Goal: Contribute content

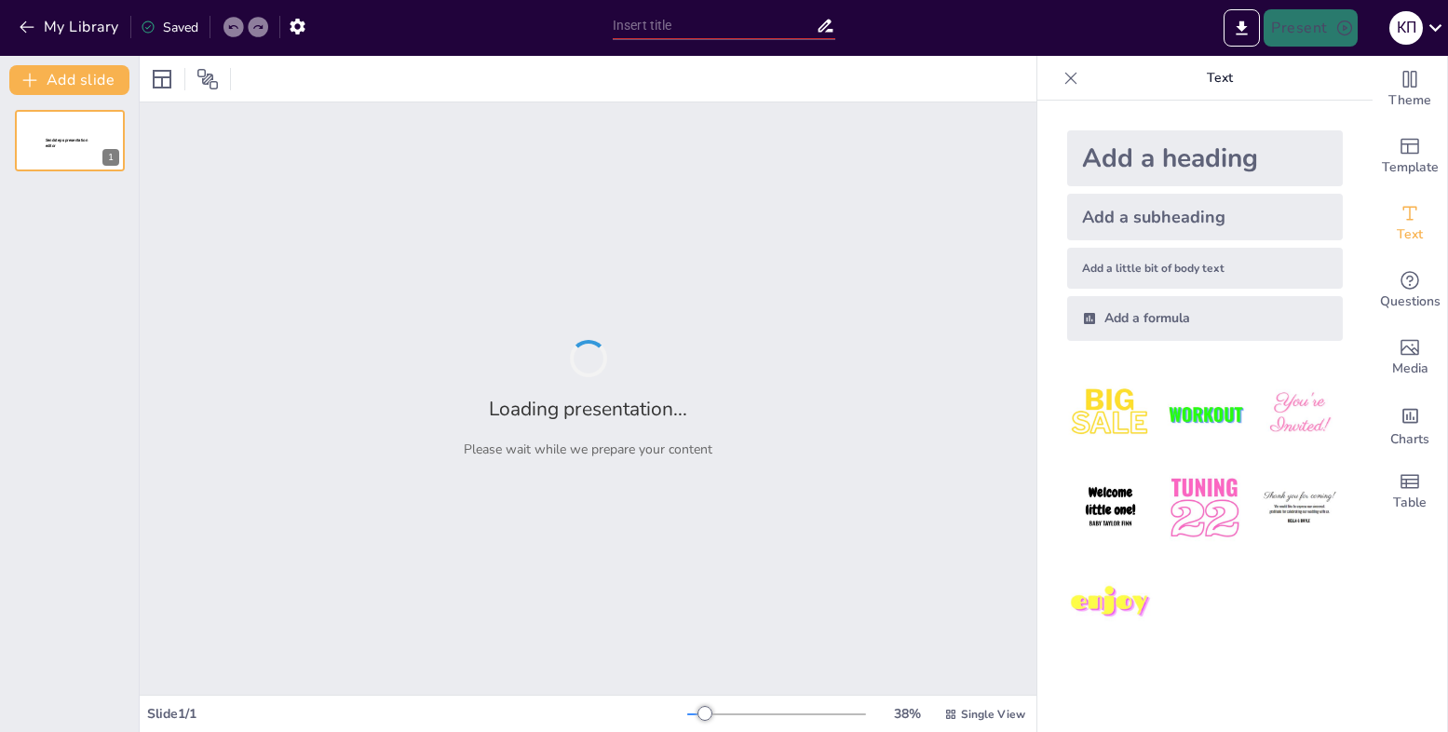
type input "Принцип открытой архитектуры"
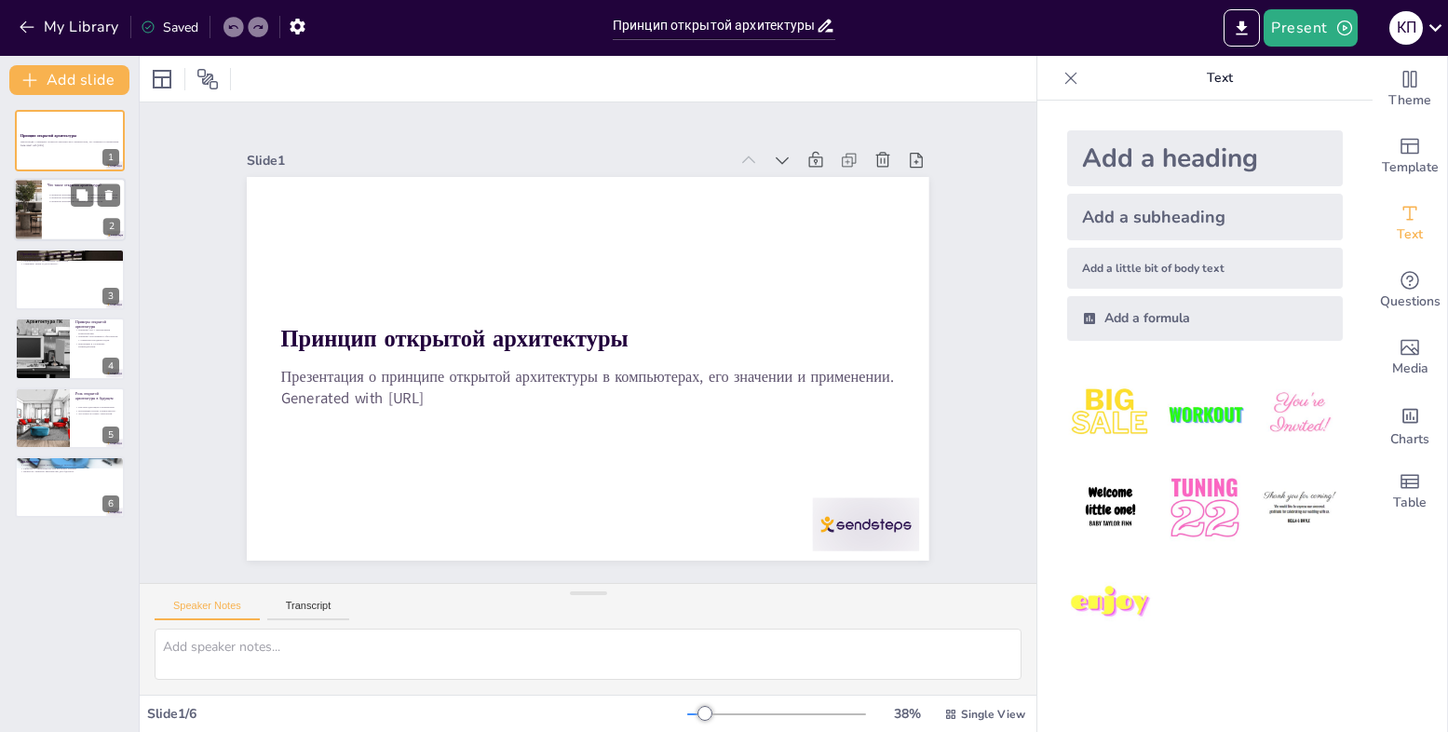
click at [70, 194] on p "Открытая архитектура обеспечивает гибкость и адаптивность." at bounding box center [84, 196] width 73 height 4
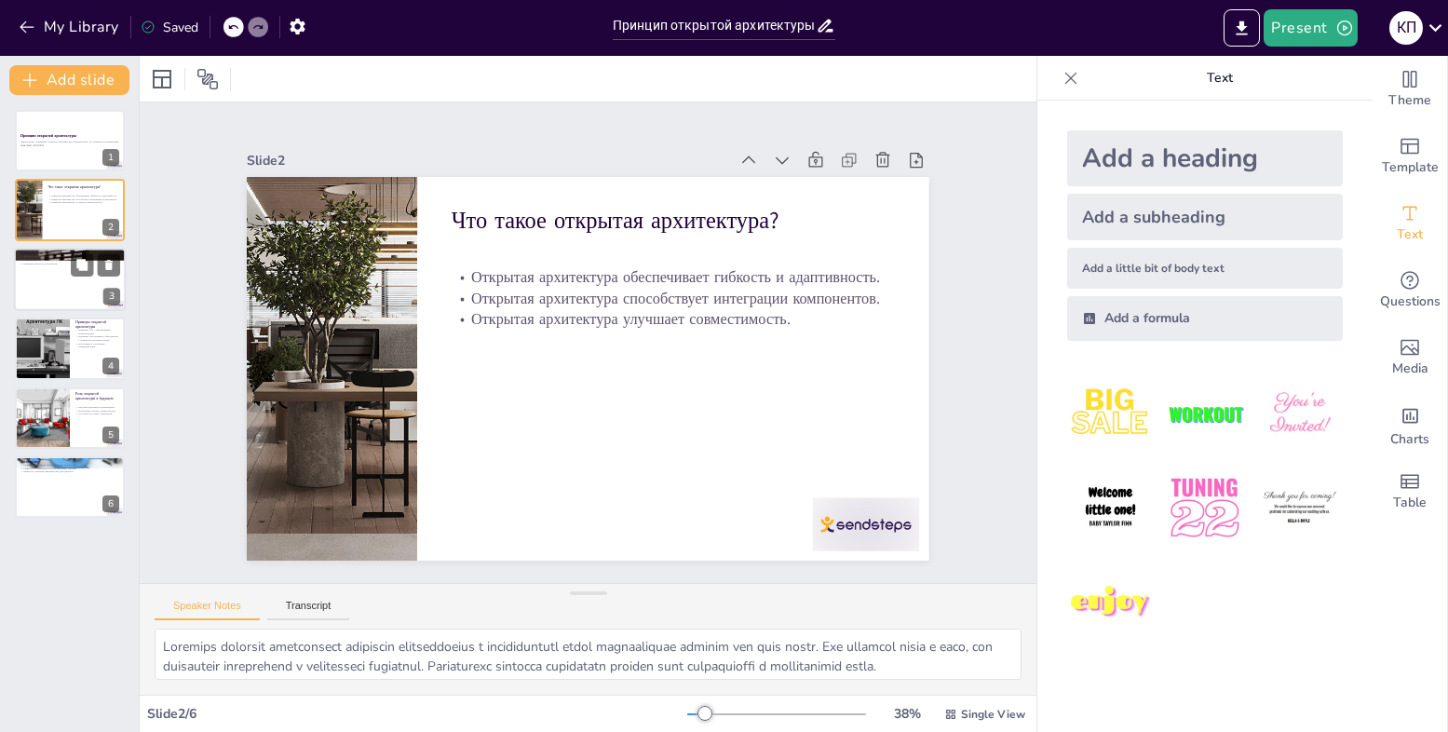
click at [72, 286] on div at bounding box center [70, 279] width 112 height 63
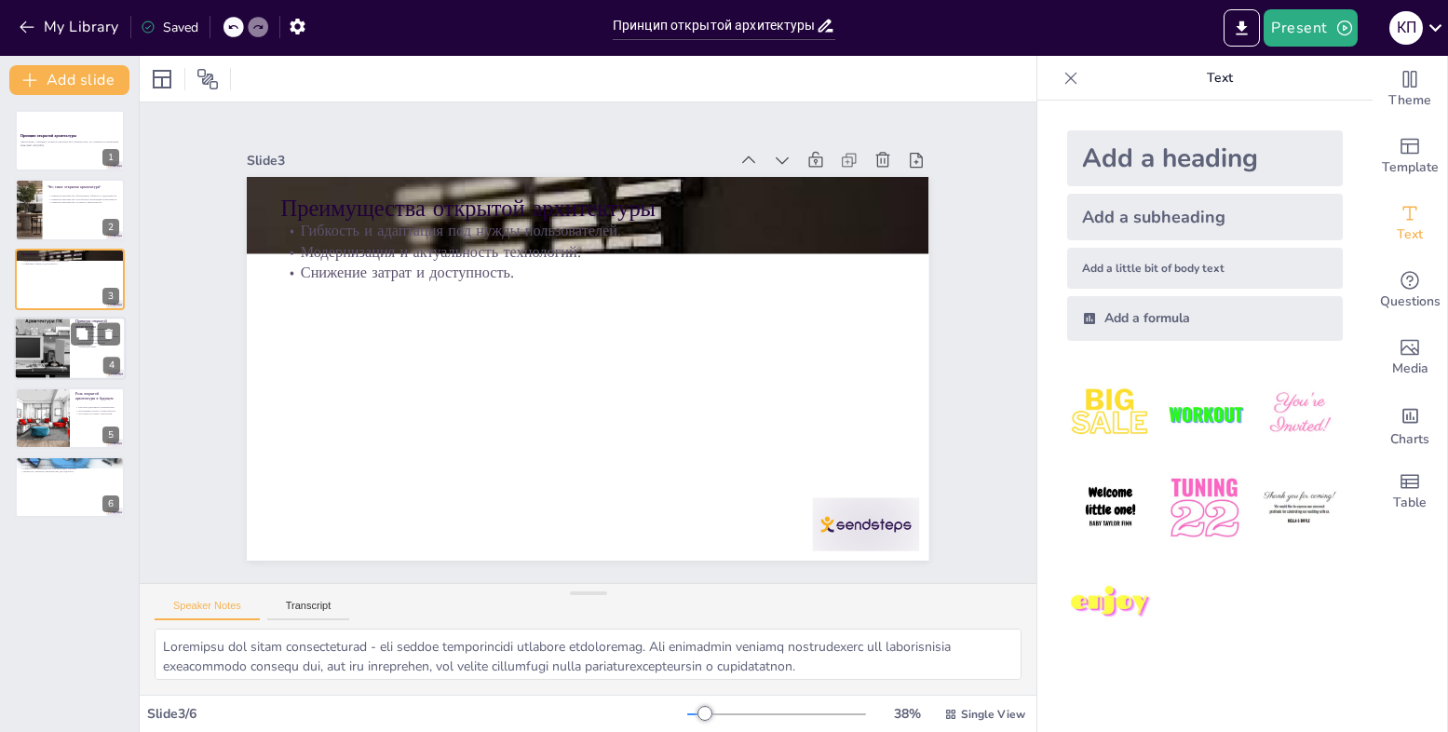
click at [61, 348] on div at bounding box center [42, 348] width 84 height 63
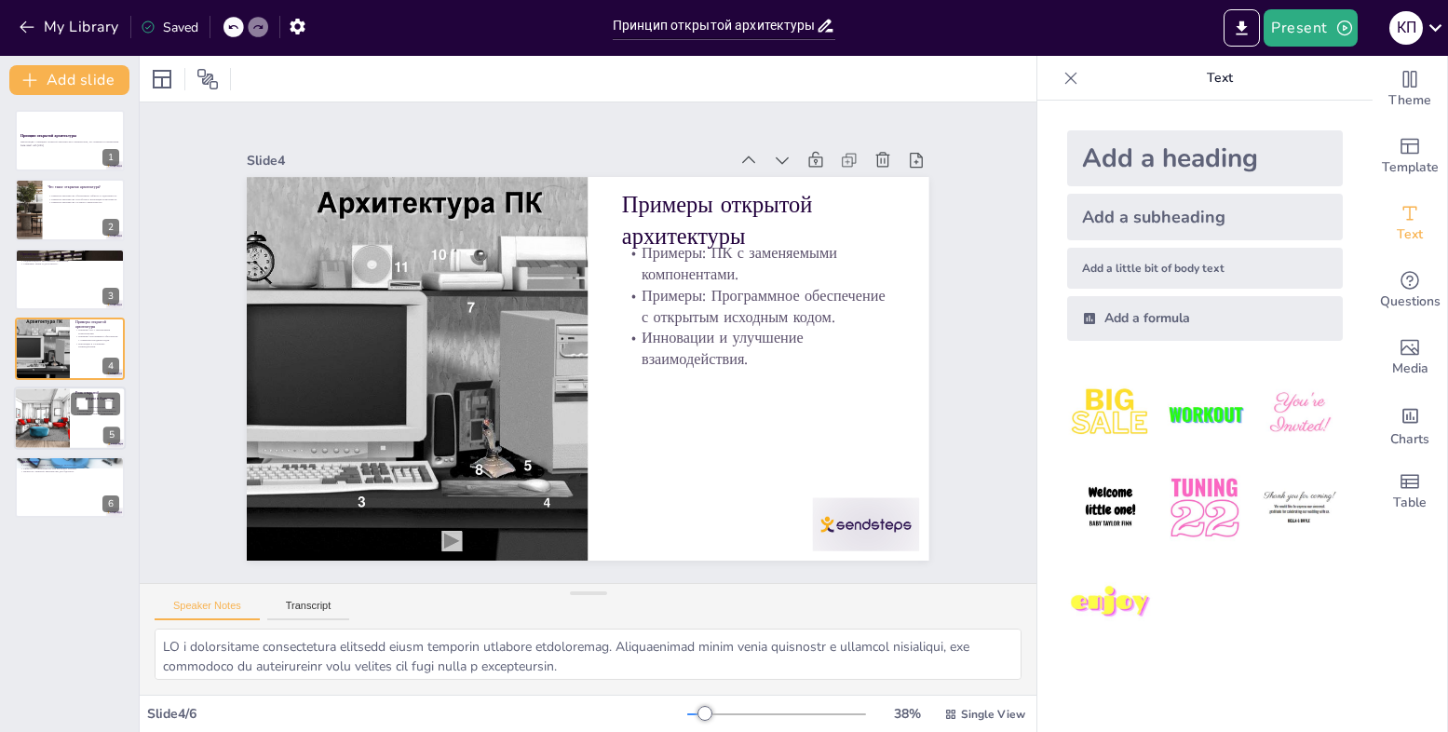
click at [29, 431] on div at bounding box center [42, 418] width 126 height 63
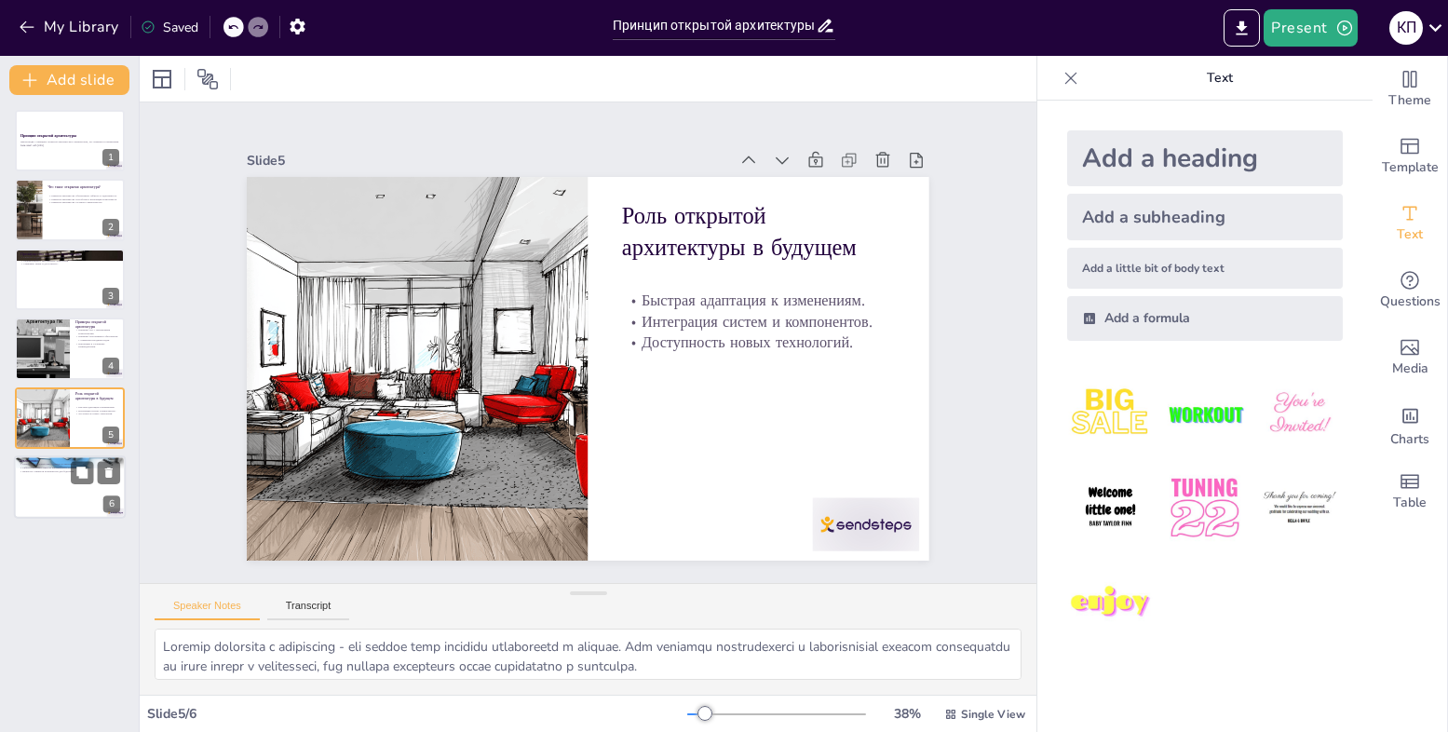
click at [40, 501] on div at bounding box center [70, 486] width 112 height 63
type textarea "Loremips dolorsitam conse adipisci elitseddoei temporincidi utlabore etdol magn…"
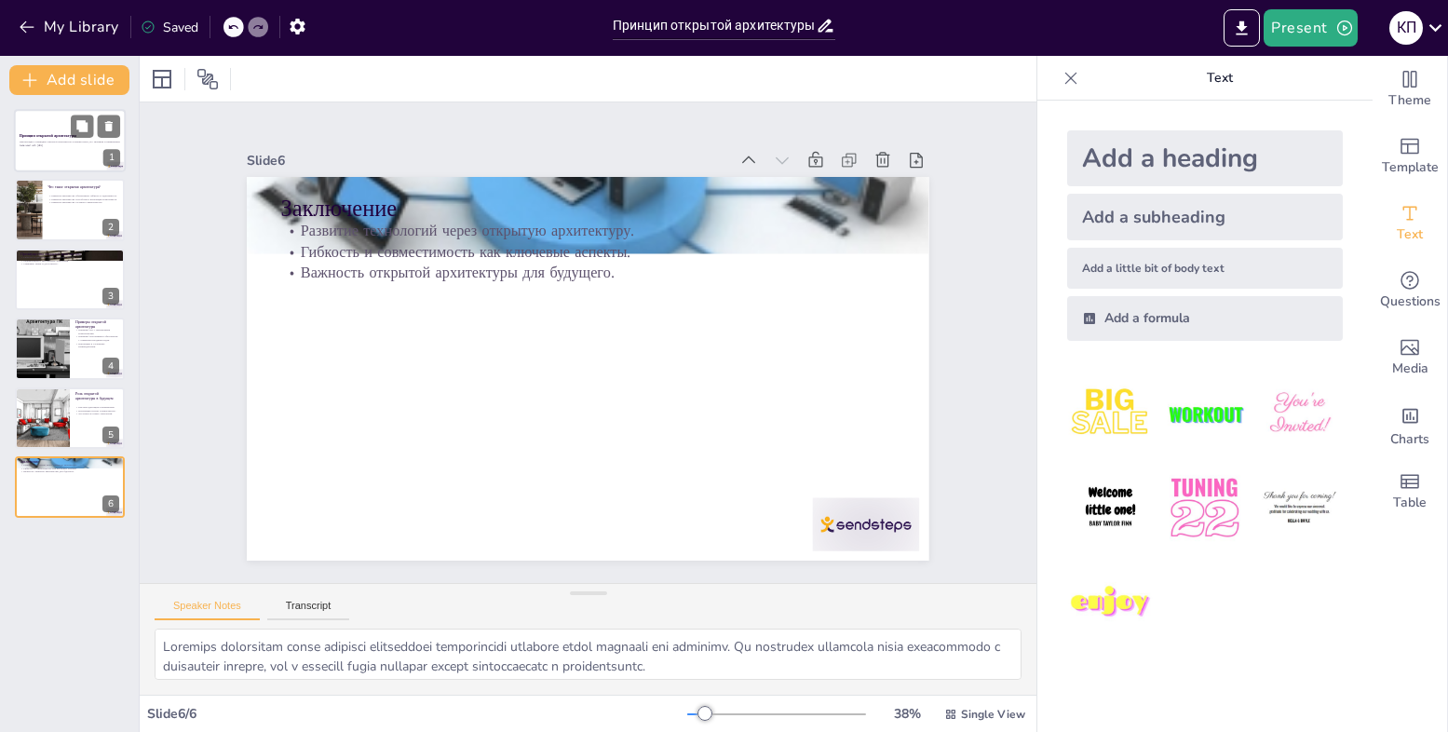
click at [55, 142] on p "Презентация о принципе открытой архитектуры в компьютерах, его значении и приме…" at bounding box center [70, 143] width 101 height 4
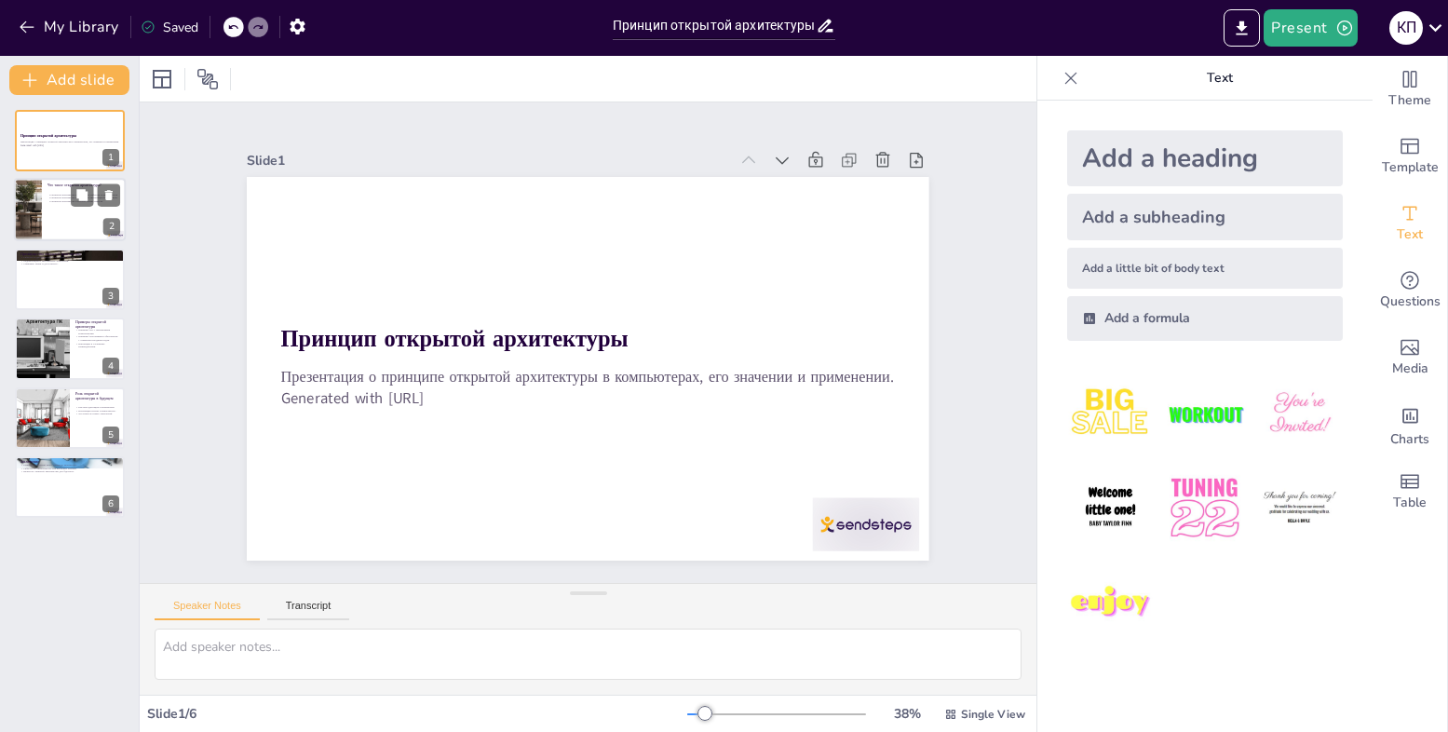
click at [53, 212] on div at bounding box center [70, 210] width 112 height 63
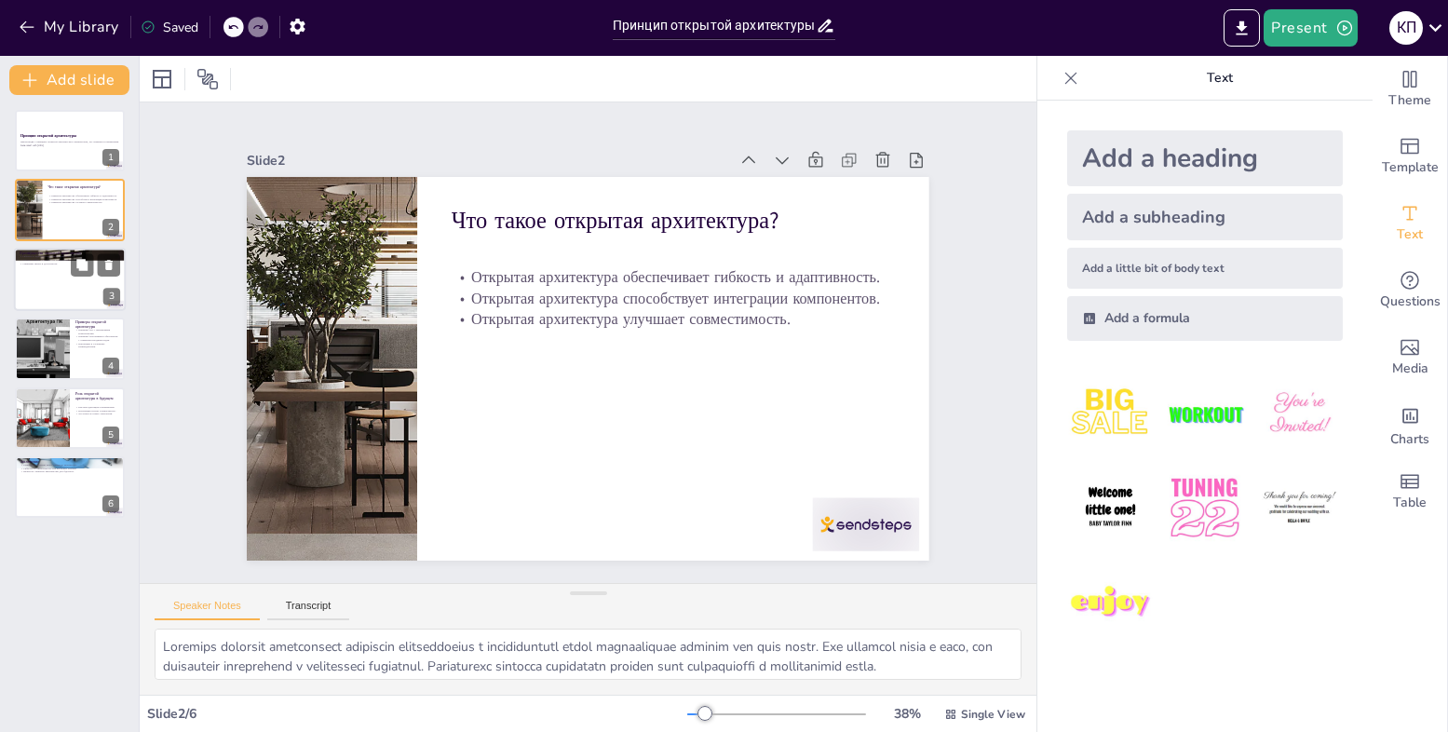
click at [48, 280] on div at bounding box center [70, 279] width 112 height 63
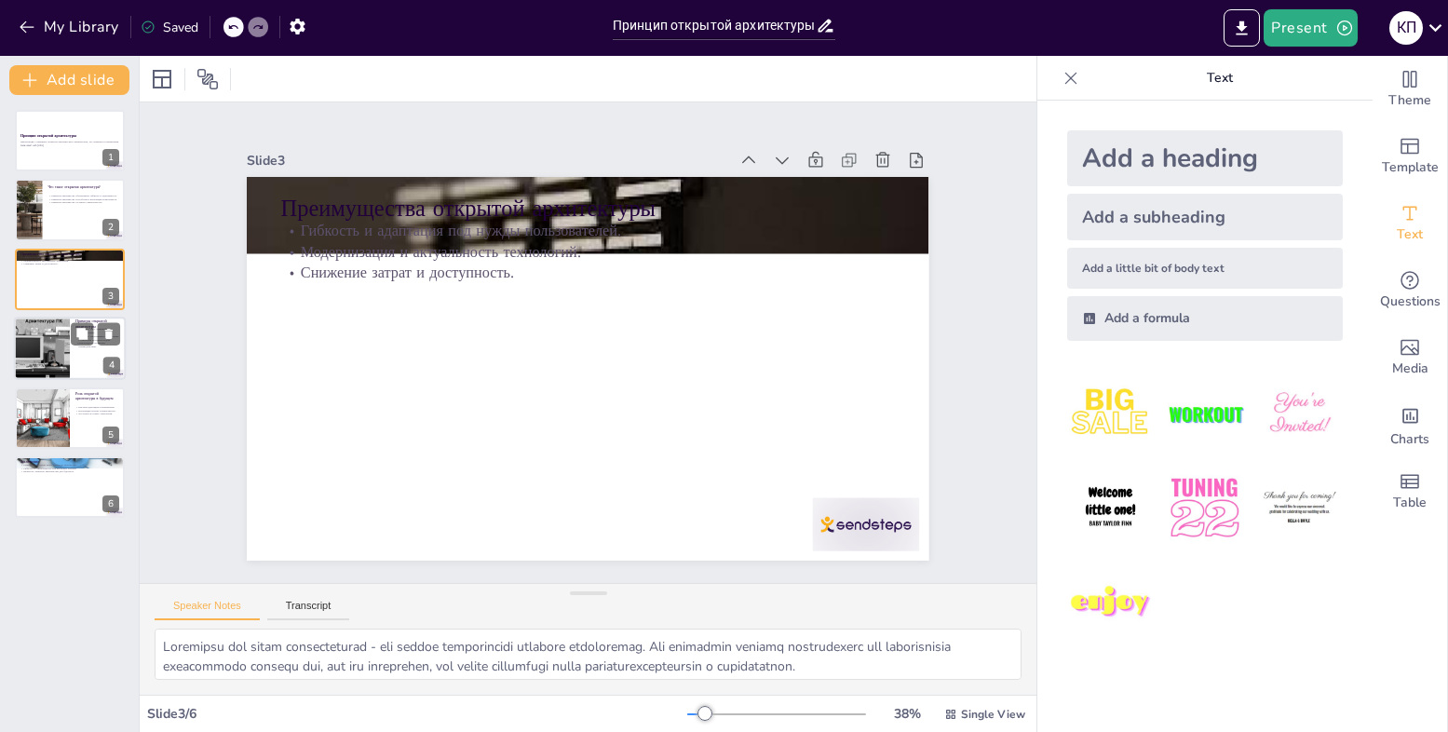
click at [52, 338] on div at bounding box center [42, 348] width 84 height 63
type textarea "LO i dolorsitame consectetura elitsedd eiusm temporin utlabore etdoloremag. Ali…"
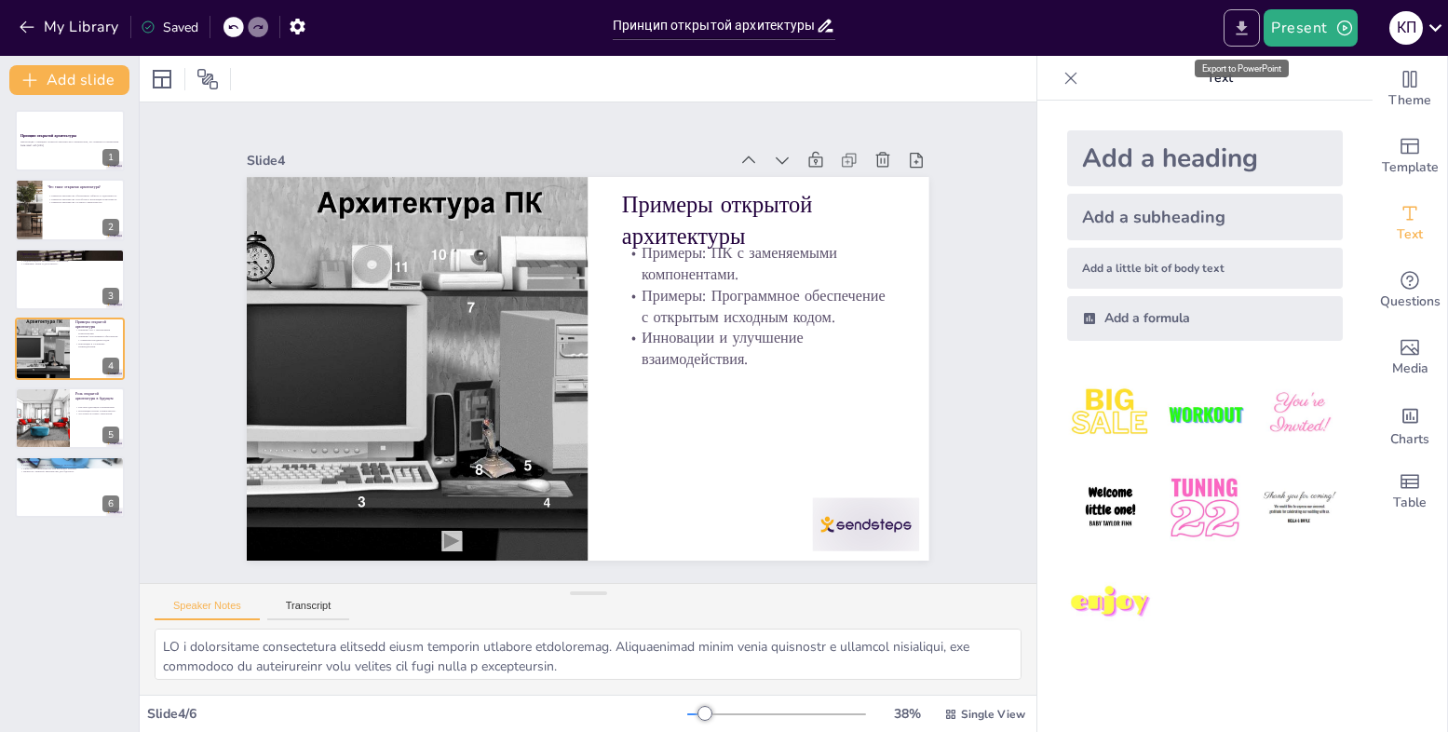
click at [1238, 35] on icon "Export to PowerPoint" at bounding box center [1242, 29] width 20 height 20
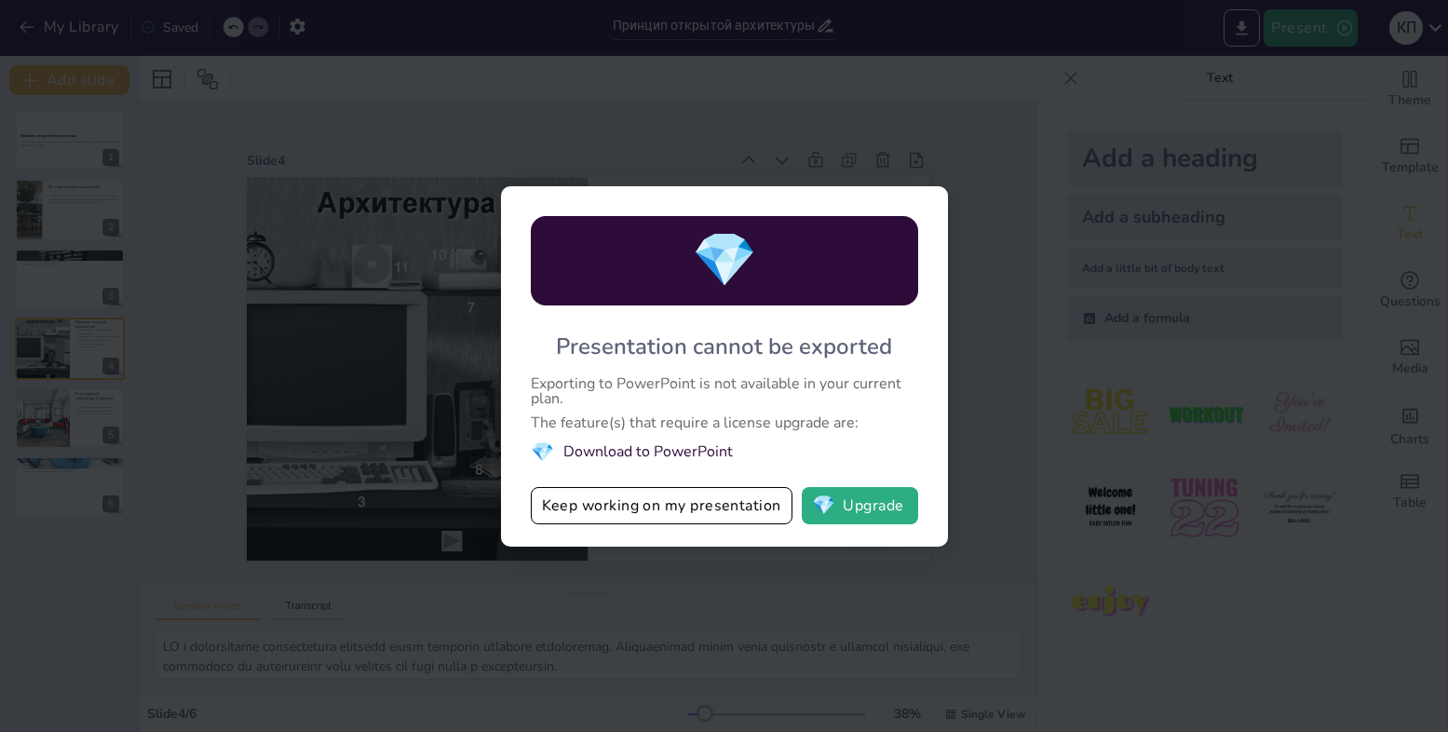
click at [681, 569] on div "💎 Presentation cannot be exported Exporting to PowerPoint is not available in y…" at bounding box center [724, 366] width 1448 height 732
click at [1120, 166] on div "💎 Presentation cannot be exported Exporting to PowerPoint is not available in y…" at bounding box center [724, 366] width 1448 height 732
click at [902, 569] on div "💎 Presentation cannot be exported Exporting to PowerPoint is not available in y…" at bounding box center [724, 366] width 1448 height 732
click at [709, 500] on button "Keep working on my presentation" at bounding box center [662, 505] width 262 height 37
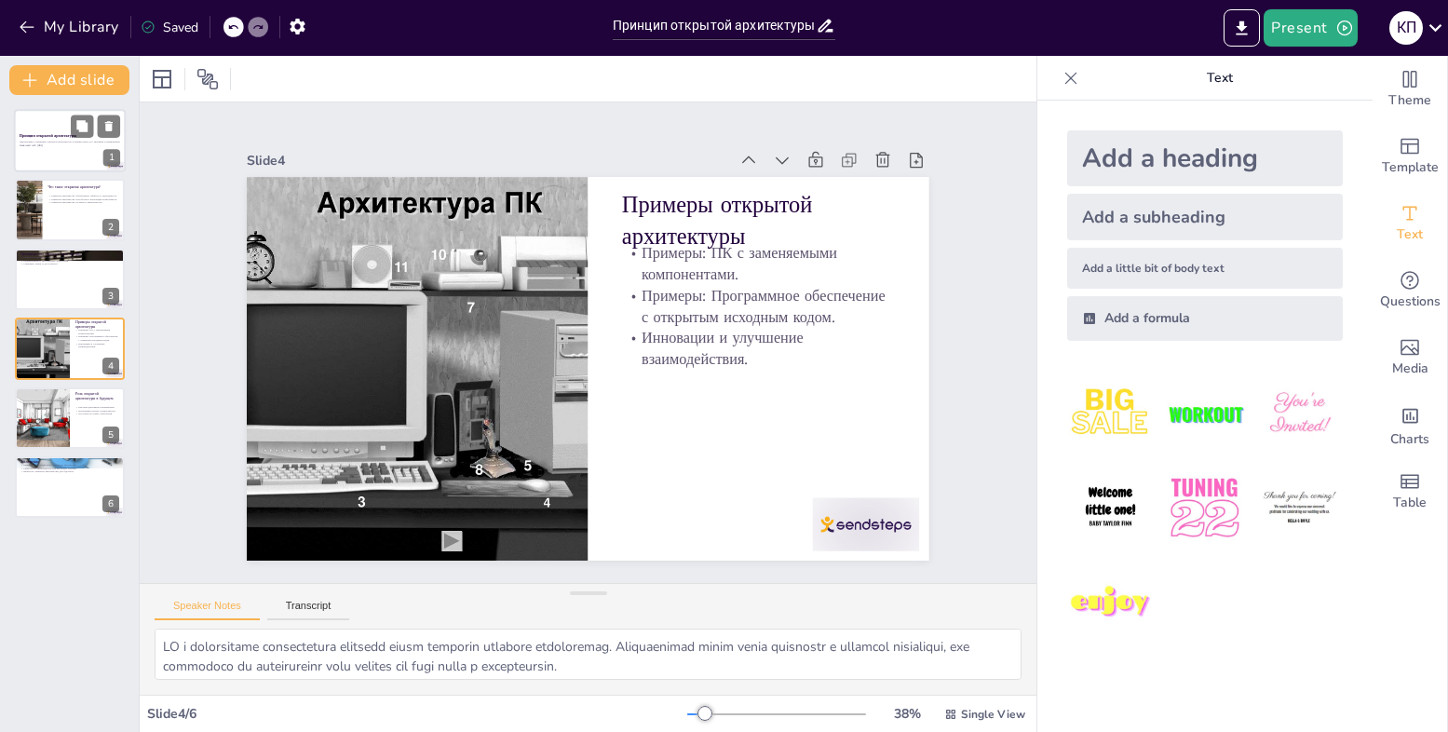
drag, startPoint x: 61, startPoint y: 178, endPoint x: 51, endPoint y: 155, distance: 25.4
click at [58, 167] on div "Принцип открытой архитектуры Презентация о принципе открытой архитектуры в комп…" at bounding box center [69, 314] width 139 height 408
click at [45, 129] on div at bounding box center [70, 140] width 112 height 63
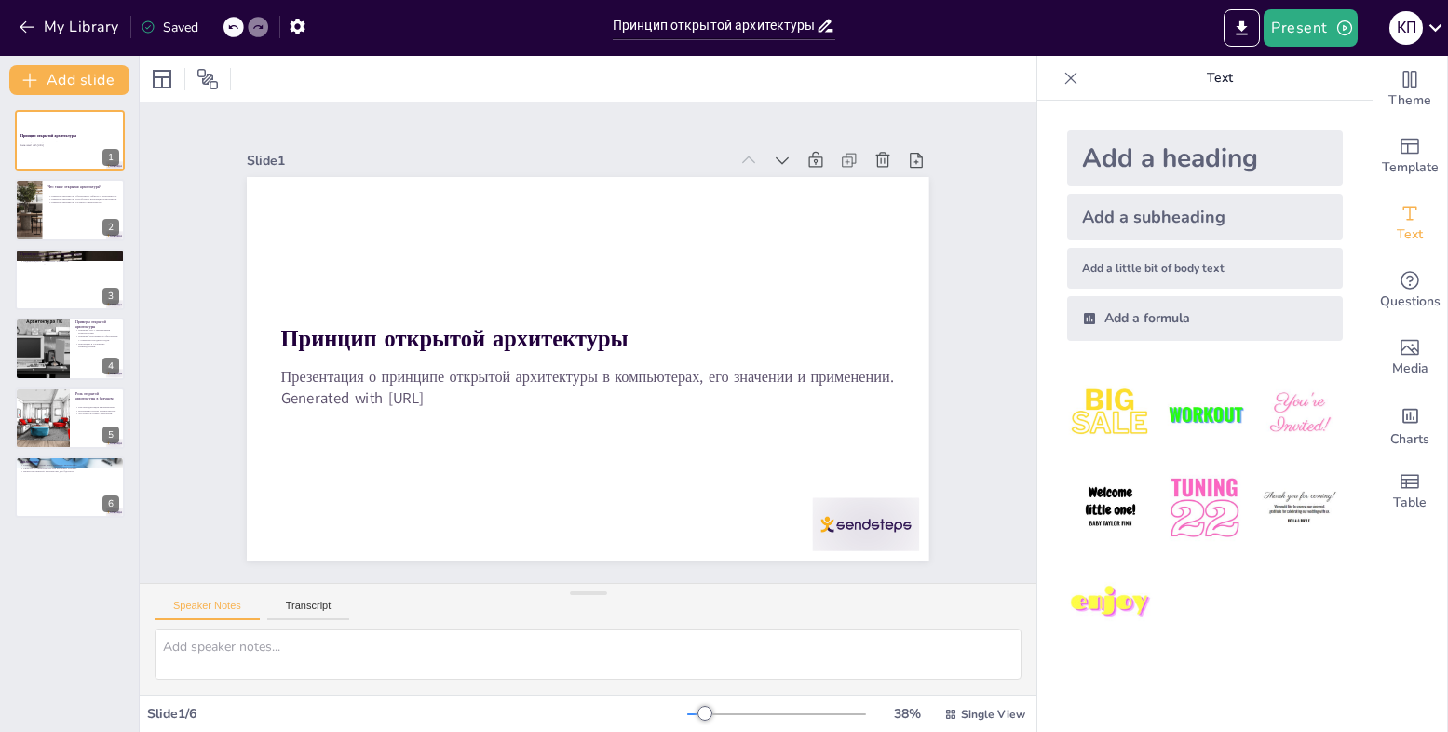
click at [1186, 502] on img at bounding box center [1204, 508] width 87 height 87
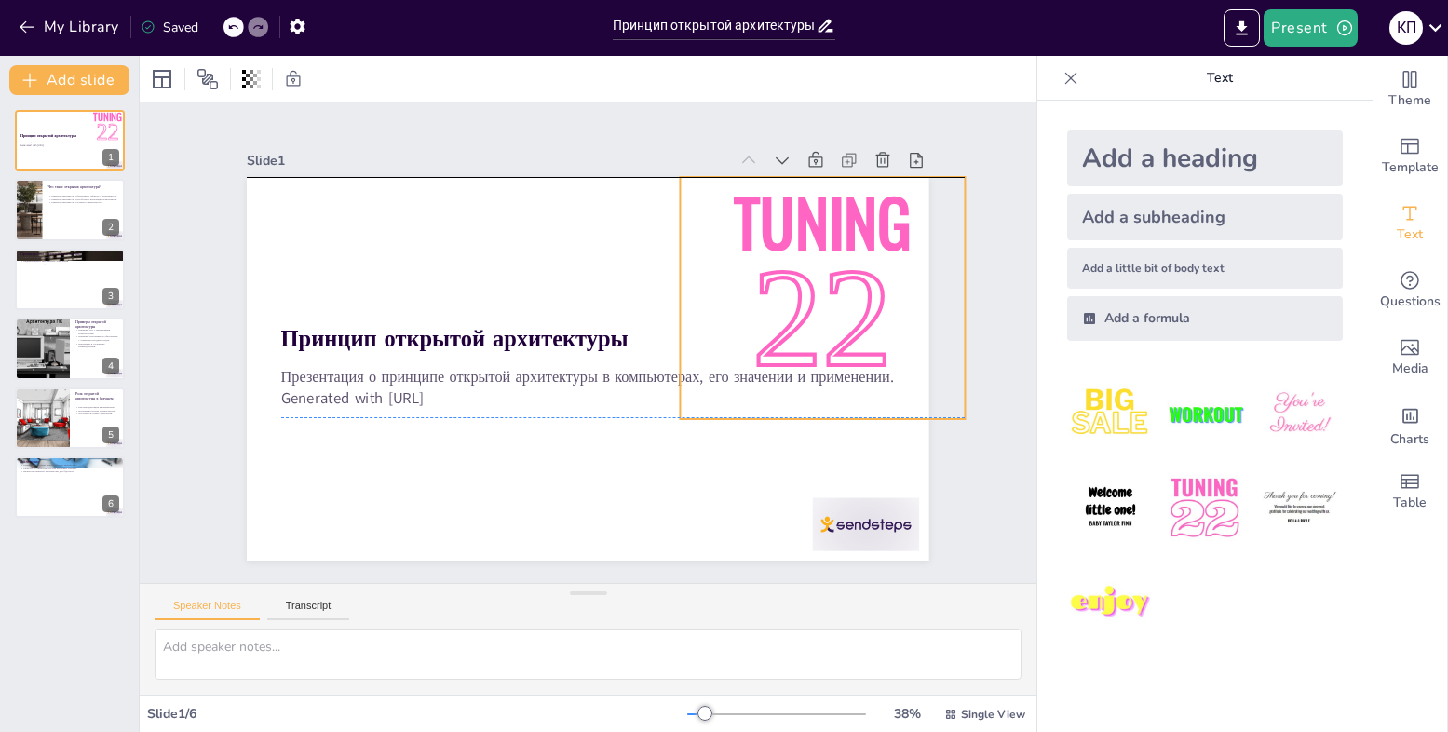
drag, startPoint x: 553, startPoint y: 247, endPoint x: 846, endPoint y: 210, distance: 294.7
click at [846, 210] on span "Tuning" at bounding box center [823, 221] width 177 height 94
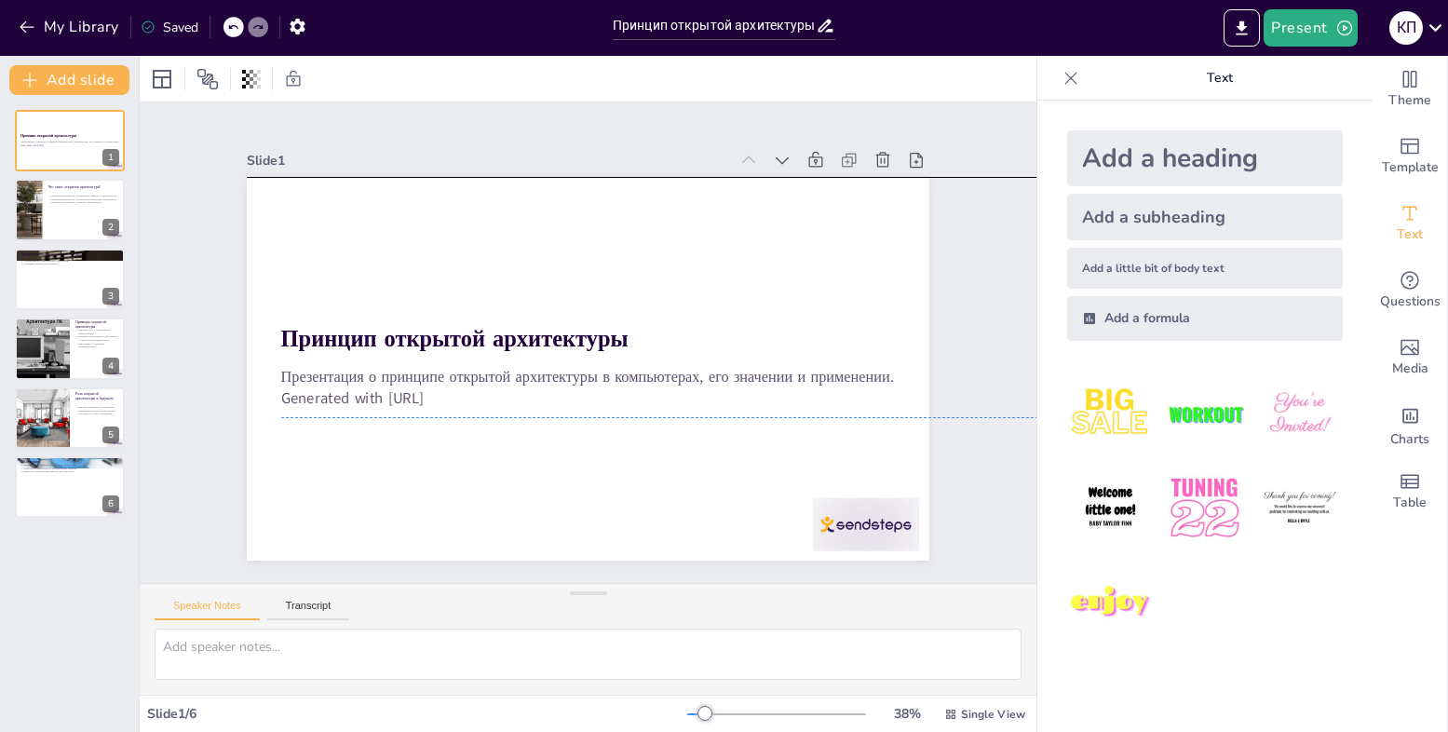
drag, startPoint x: 831, startPoint y: 277, endPoint x: 1251, endPoint y: 275, distance: 420.1
click at [957, 345] on div "Slide 1 Принцип открытой архитектуры Презентация о принципе открытой архитектур…" at bounding box center [588, 343] width 786 height 436
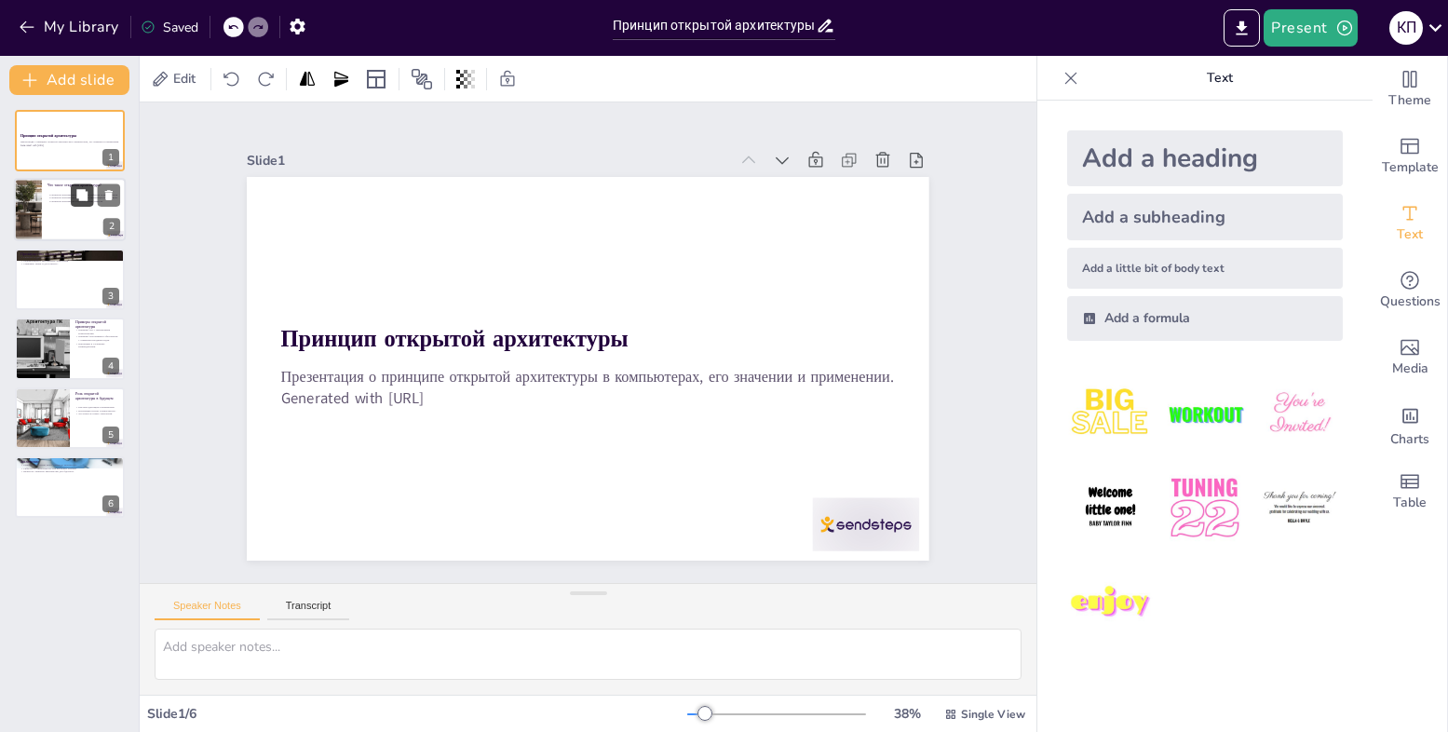
click at [75, 204] on button at bounding box center [82, 195] width 22 height 22
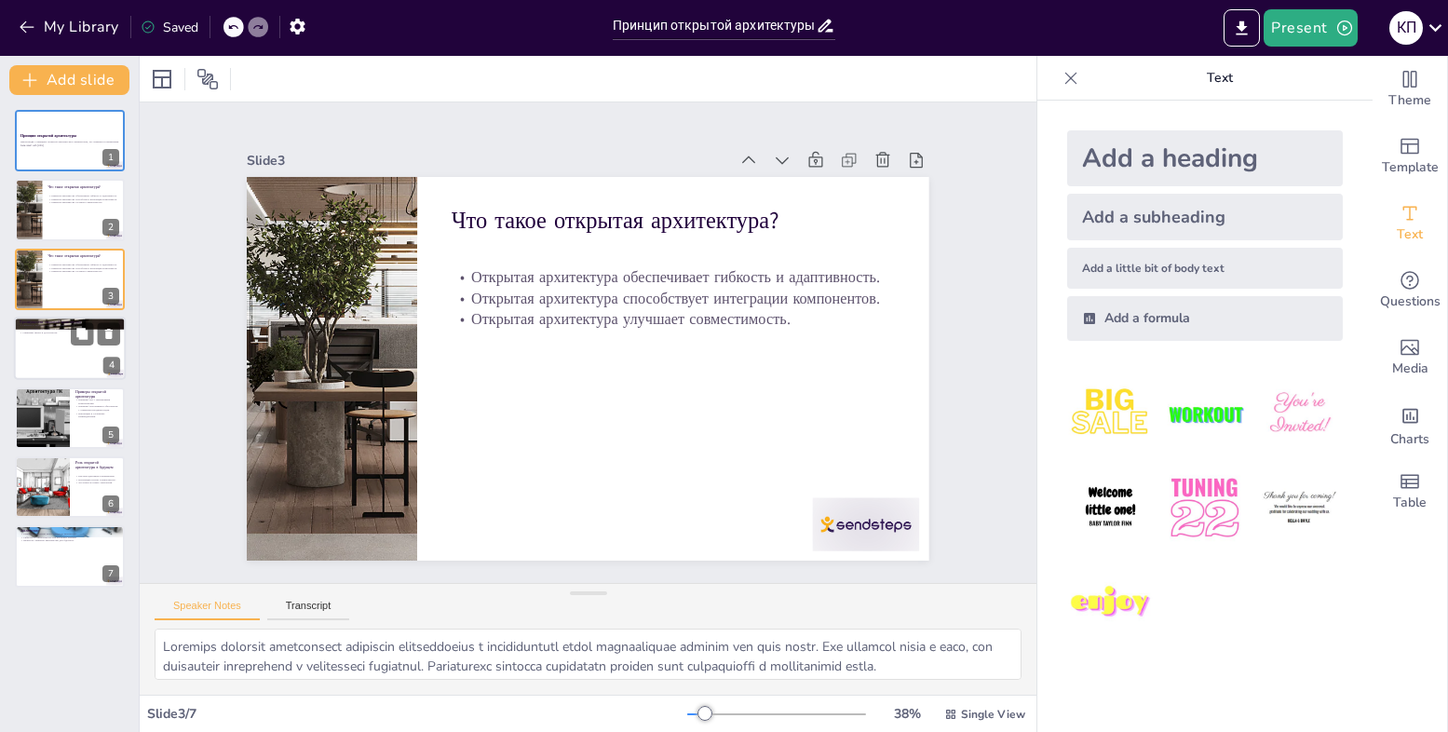
click at [57, 365] on div at bounding box center [70, 348] width 112 height 63
type textarea "Loremipsu dol sitam consecteturad - eli seddoe temporincidi utlabore etdolorema…"
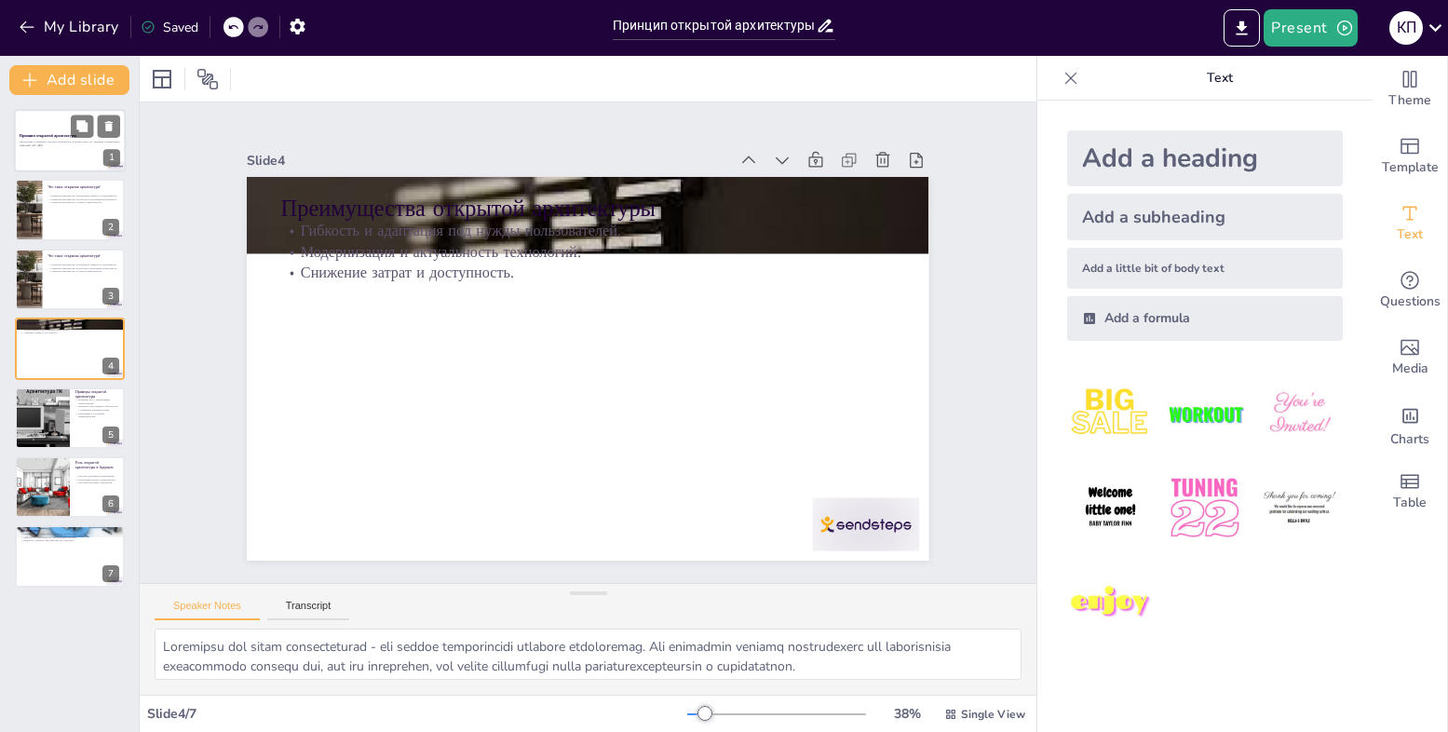
click at [45, 137] on strong "Принцип открытой архитектуры" at bounding box center [48, 135] width 57 height 5
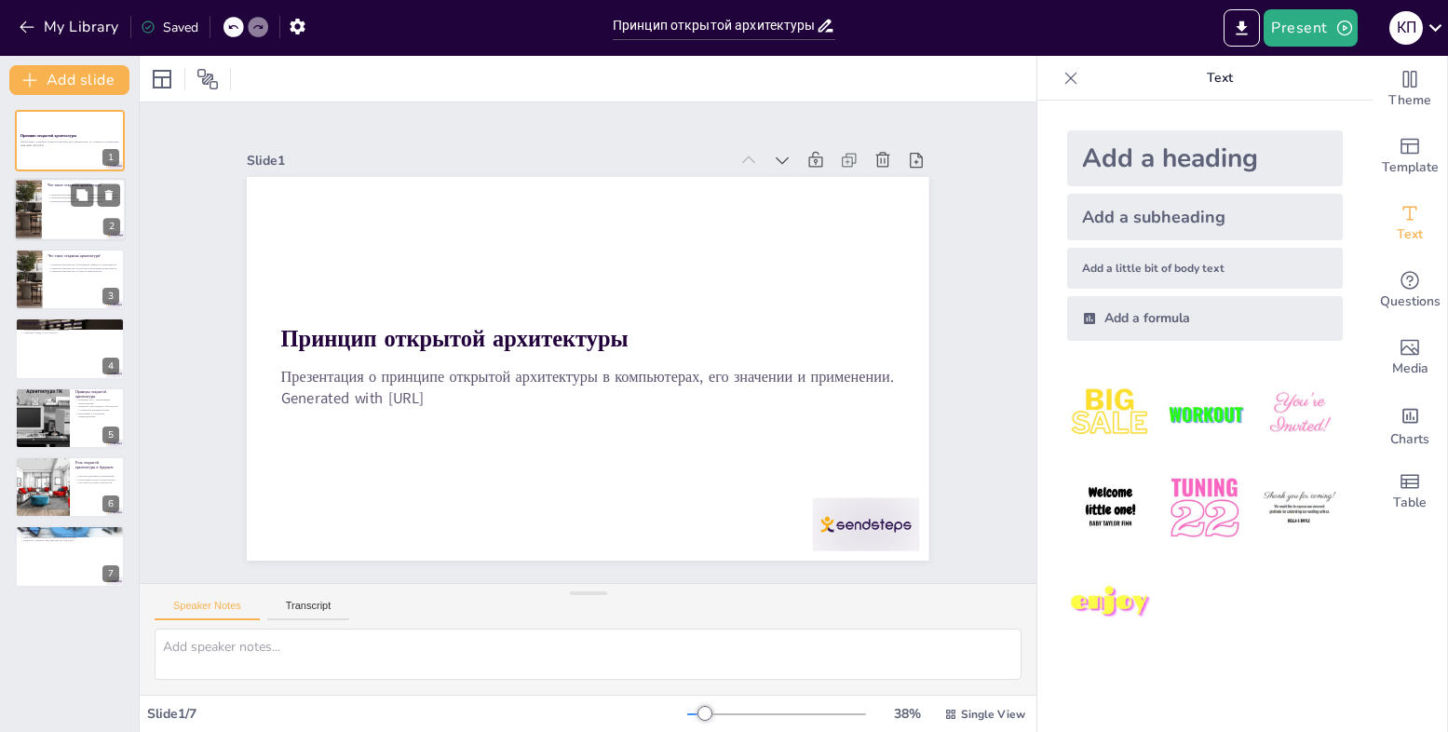
click at [59, 209] on div at bounding box center [70, 210] width 112 height 63
type textarea "Loremips dolorsit ametconsect adipiscin elitseddoeius t incididuntutl etdol mag…"
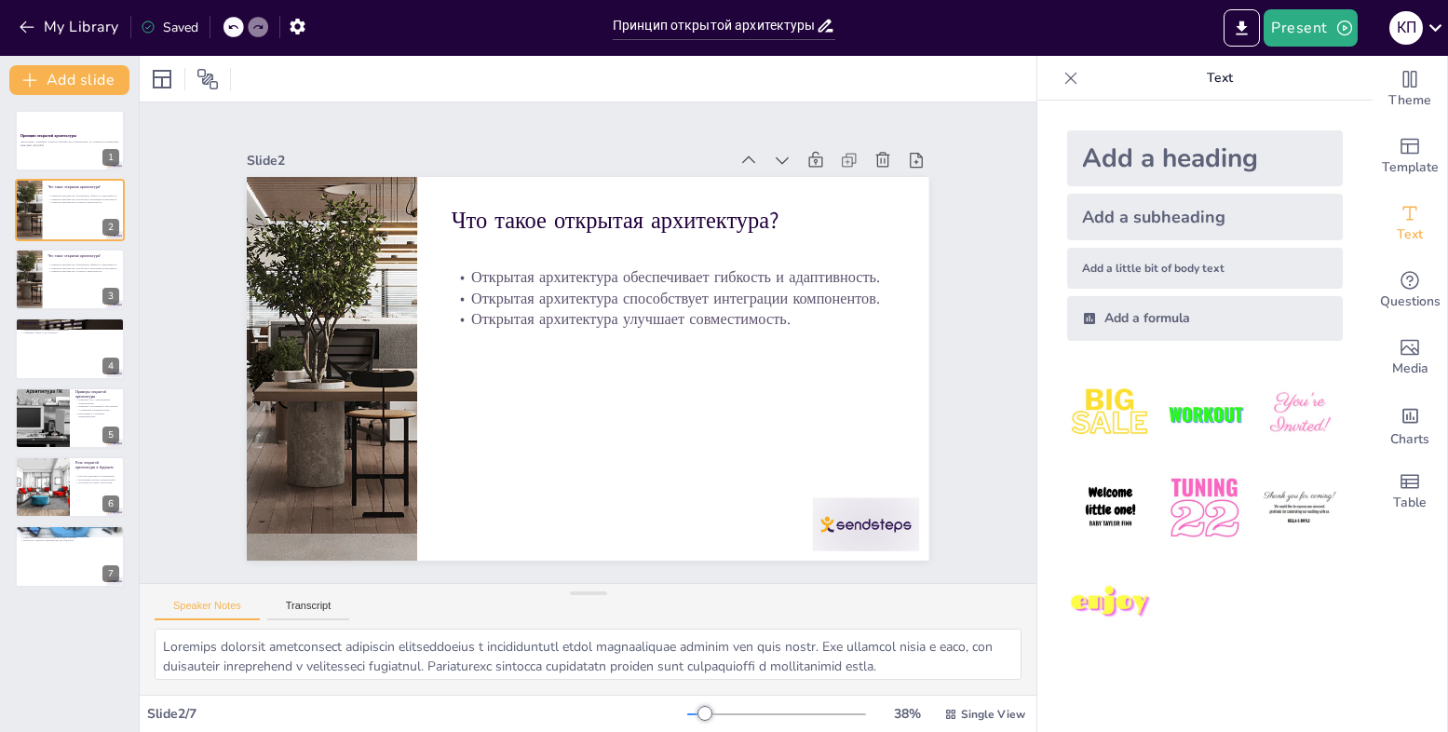
click at [1116, 497] on img at bounding box center [1110, 508] width 87 height 87
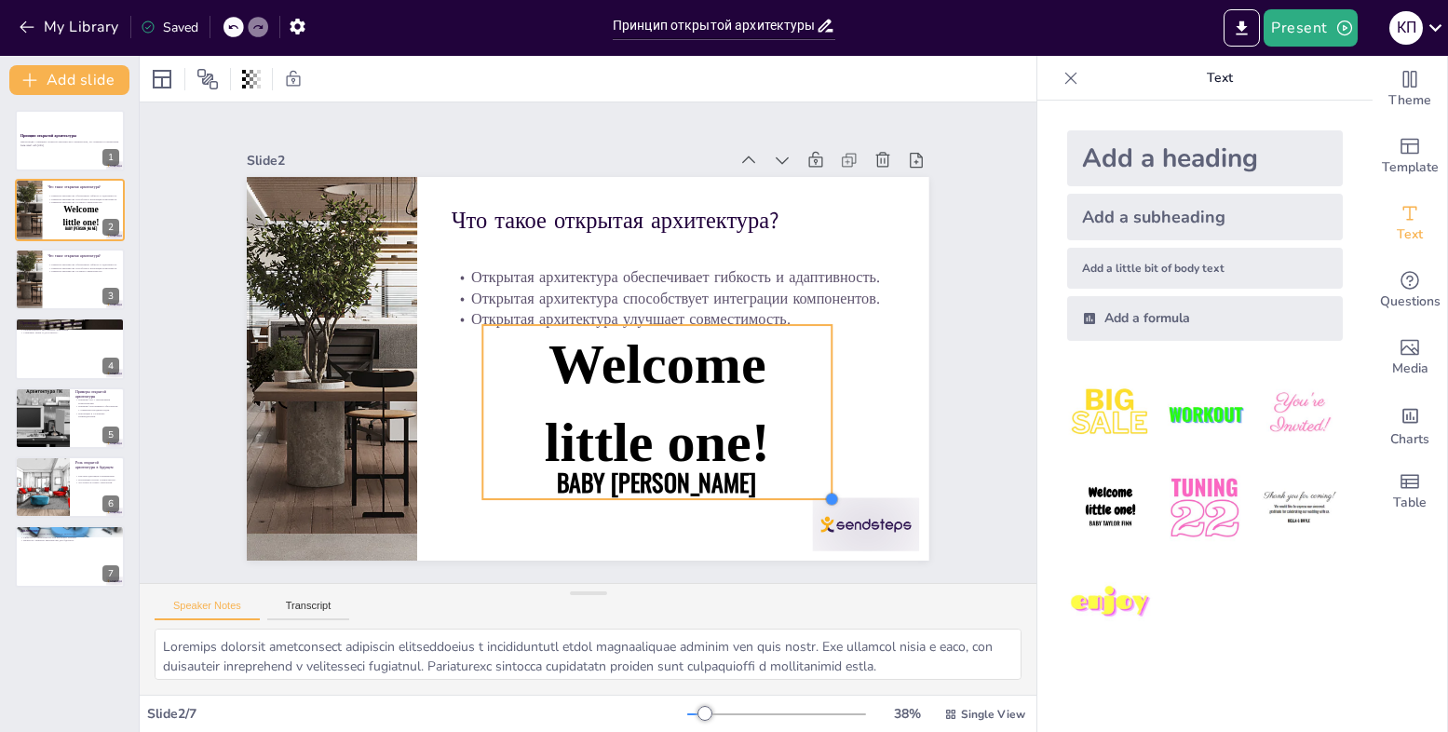
drag, startPoint x: 561, startPoint y: 371, endPoint x: 746, endPoint y: 496, distance: 224.0
click at [745, 498] on div "Что такое открытая архитектура? Открытая архитектура обеспечивает гибкость и ад…" at bounding box center [588, 369] width 682 height 384
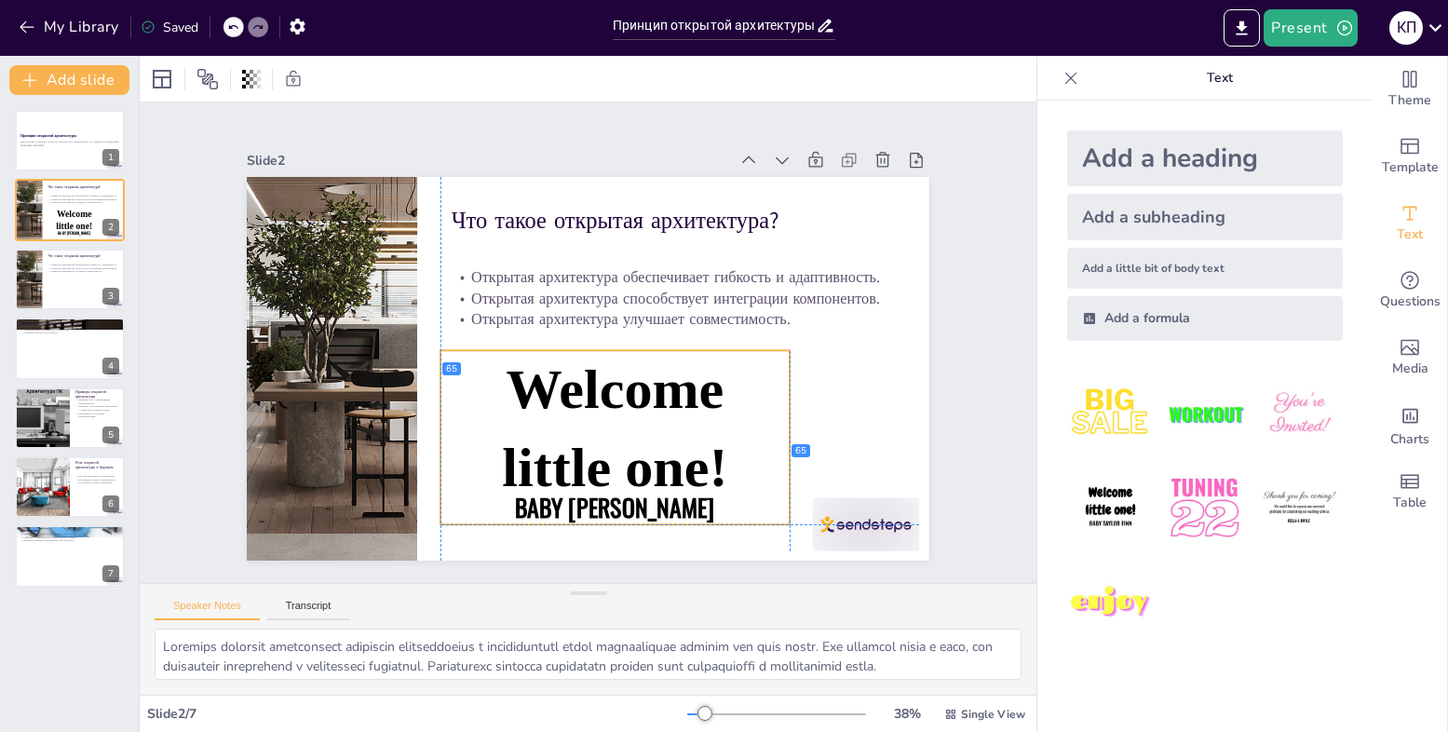
drag, startPoint x: 759, startPoint y: 437, endPoint x: 728, endPoint y: 443, distance: 31.4
click at [728, 443] on div "Welcome little one! Baby [PERSON_NAME]" at bounding box center [615, 437] width 349 height 174
click at [970, 406] on div "Slide 1 Принцип открытой архитектуры Презентация о принципе открытой архитектур…" at bounding box center [588, 342] width 897 height 481
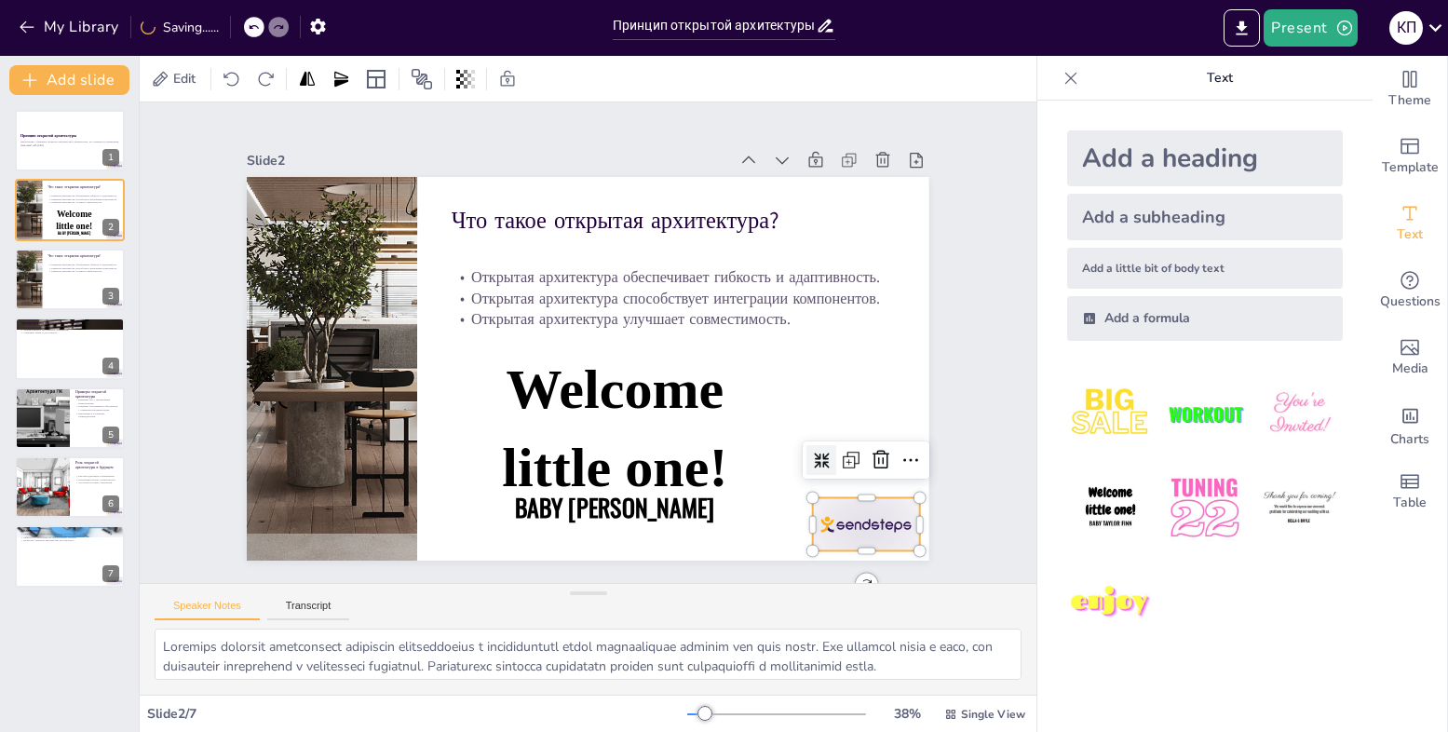
click at [855, 521] on div at bounding box center [846, 553] width 112 height 64
click at [868, 478] on icon at bounding box center [867, 490] width 24 height 24
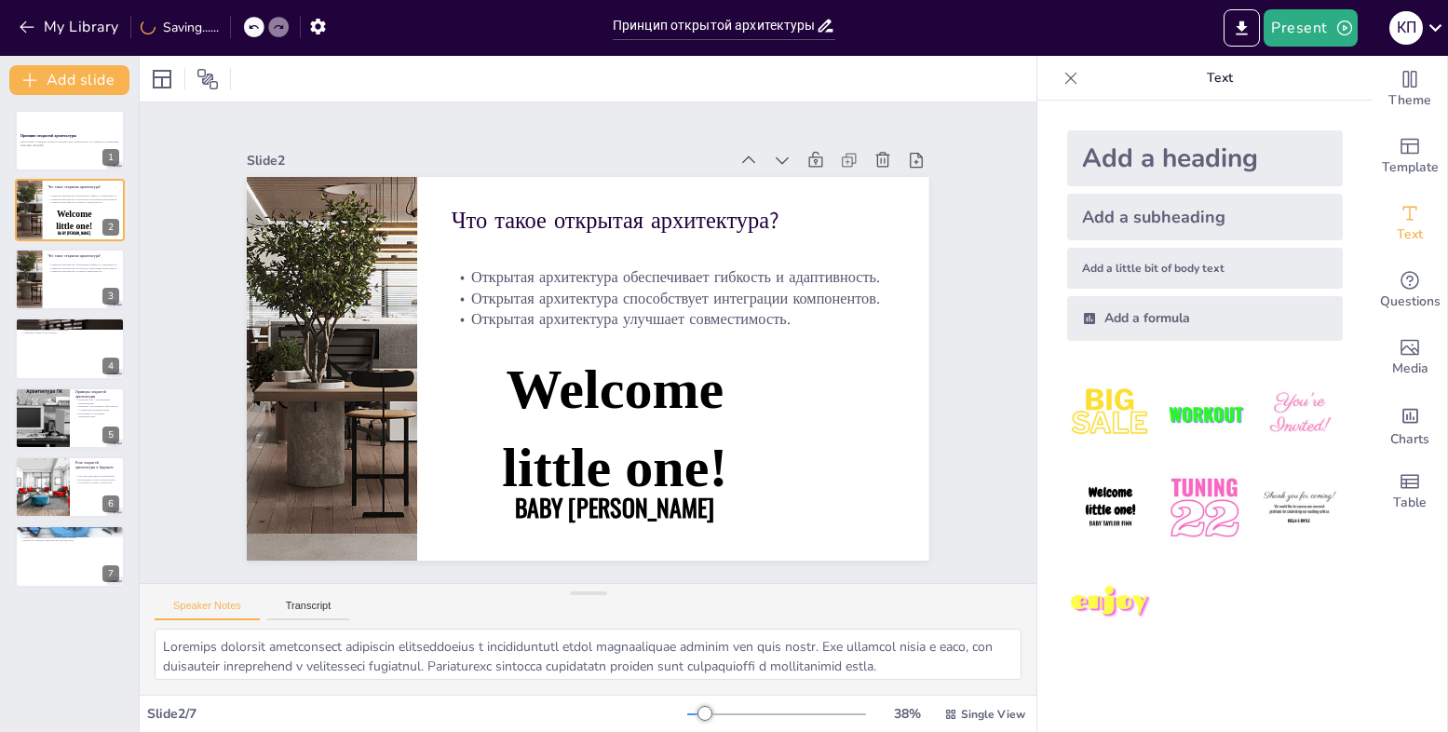
click at [963, 375] on div "Slide 1 Принцип открытой архитектуры Презентация о принципе открытой архитектур…" at bounding box center [588, 343] width 786 height 436
